Goal: Task Accomplishment & Management: Manage account settings

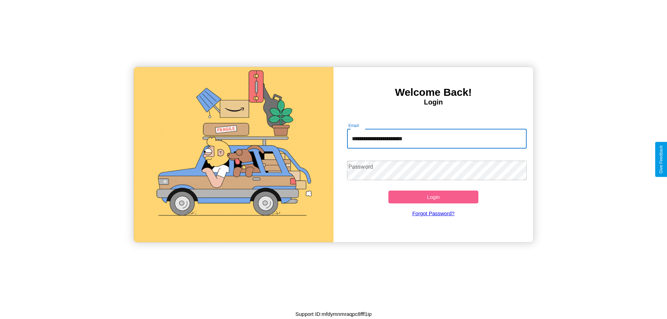
type input "**********"
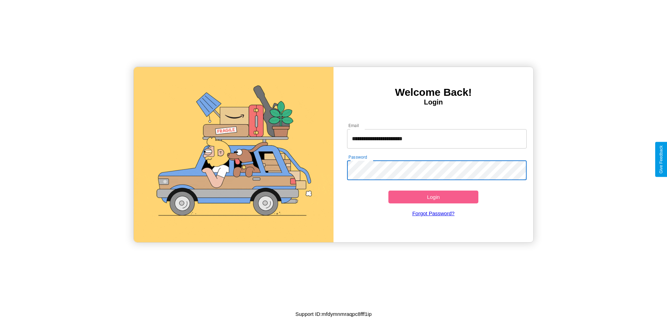
click at [433, 197] on button "Login" at bounding box center [433, 197] width 90 height 13
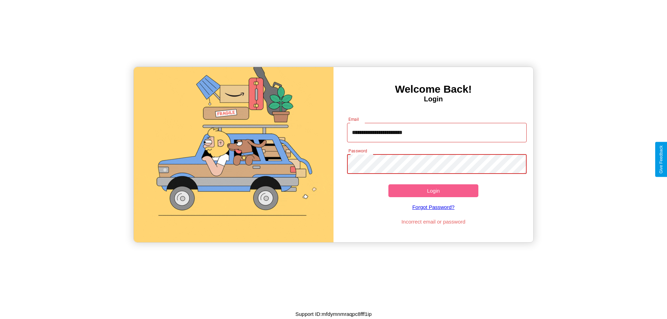
click at [433, 191] on button "Login" at bounding box center [433, 190] width 90 height 13
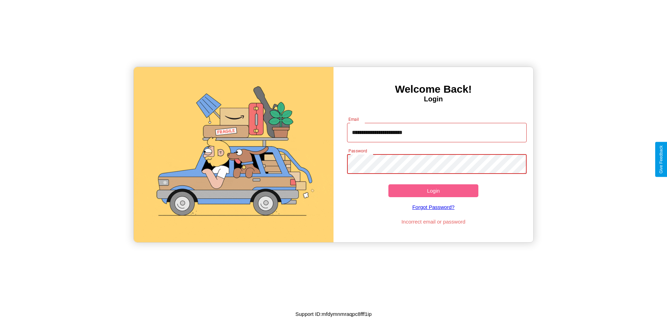
click at [433, 191] on button "Login" at bounding box center [433, 190] width 90 height 13
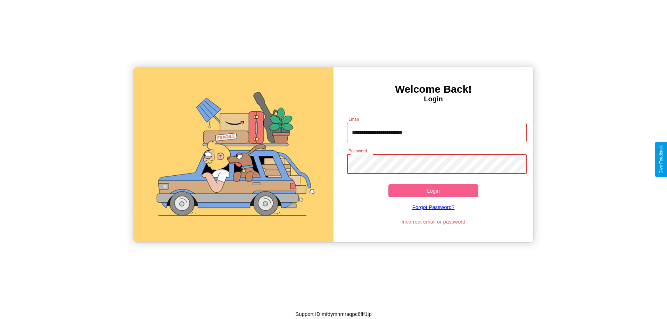
click at [433, 191] on button "Login" at bounding box center [433, 190] width 90 height 13
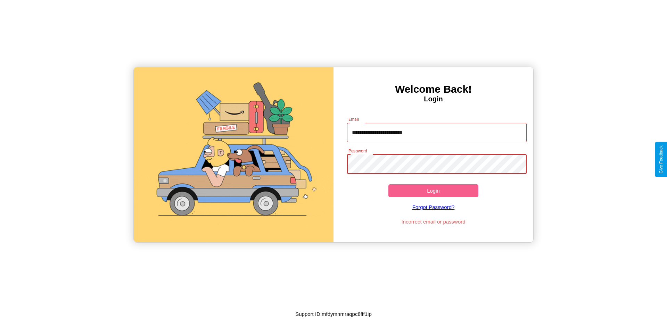
click at [433, 191] on button "Login" at bounding box center [433, 190] width 90 height 13
